Goal: Navigation & Orientation: Go to known website

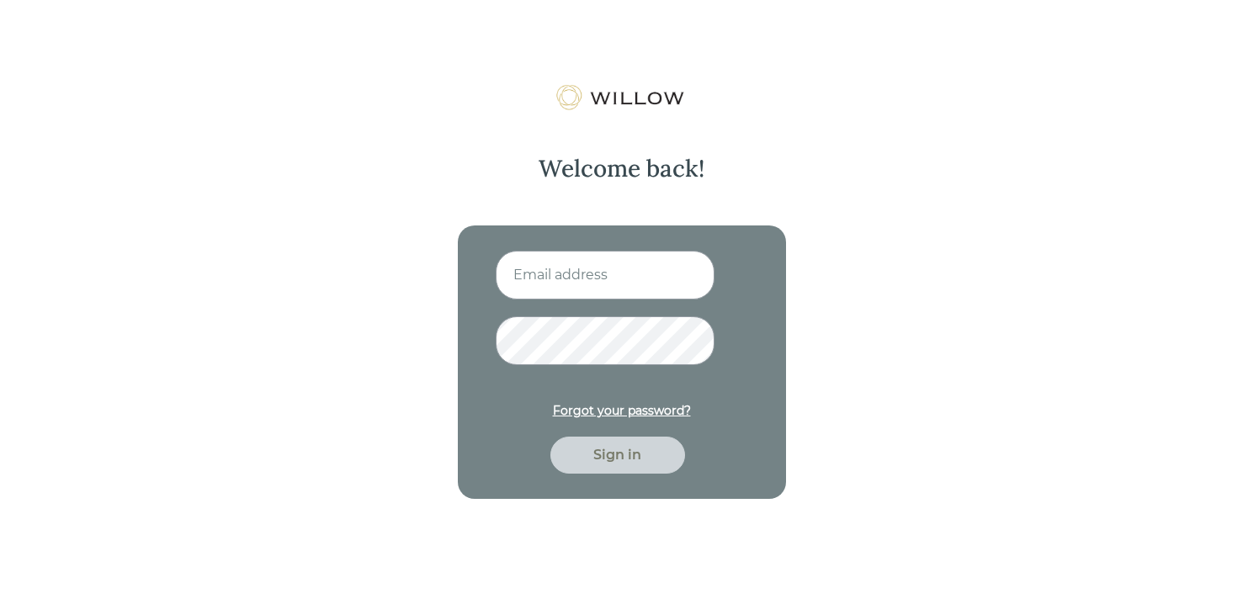
click at [639, 262] on input at bounding box center [605, 275] width 219 height 49
type input "[EMAIL_ADDRESS][DOMAIN_NAME]"
click at [607, 460] on div "Sign in" at bounding box center [618, 455] width 96 height 20
